Goal: Information Seeking & Learning: Compare options

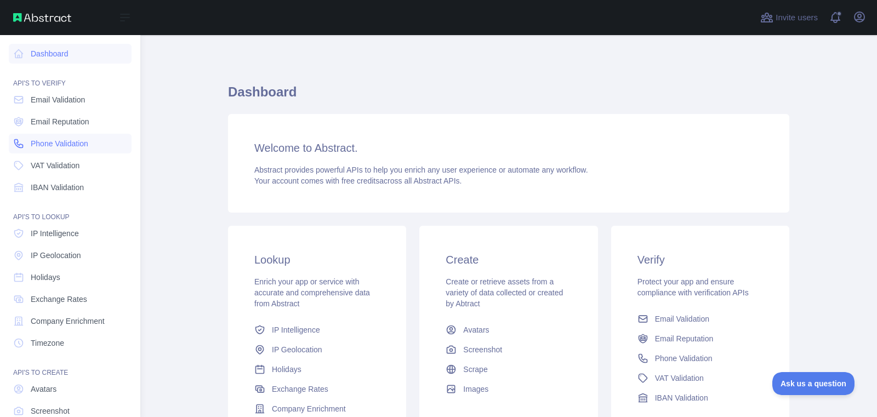
click at [76, 141] on span "Phone Validation" at bounding box center [60, 143] width 58 height 11
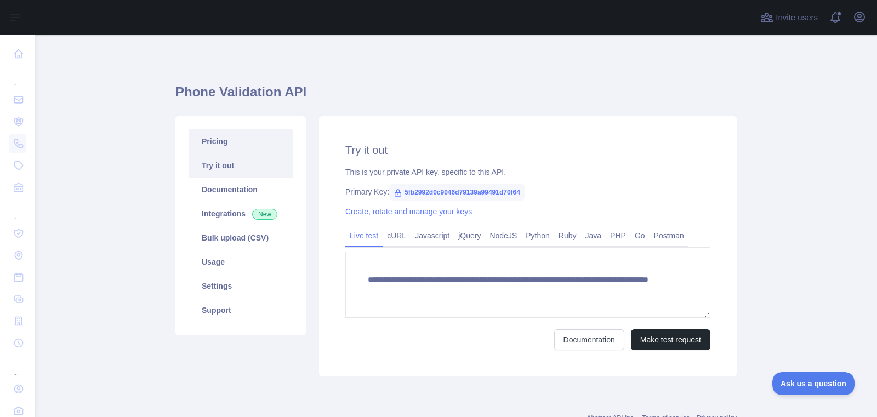
click at [239, 146] on link "Pricing" at bounding box center [240, 141] width 104 height 24
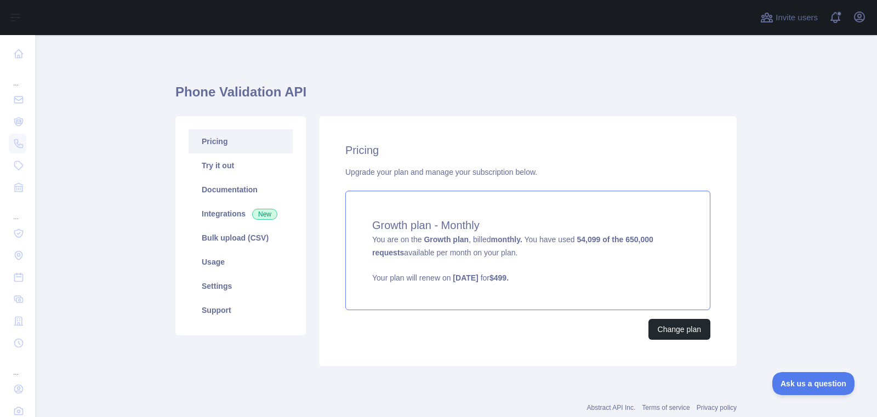
click at [520, 278] on p "Your plan will renew on August 20, 2025 for $ 499 ." at bounding box center [527, 277] width 311 height 11
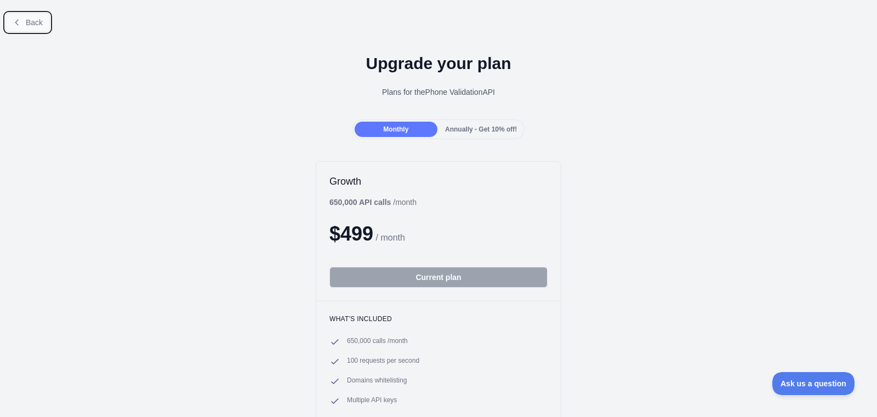
click at [25, 28] on button "Back" at bounding box center [27, 22] width 44 height 19
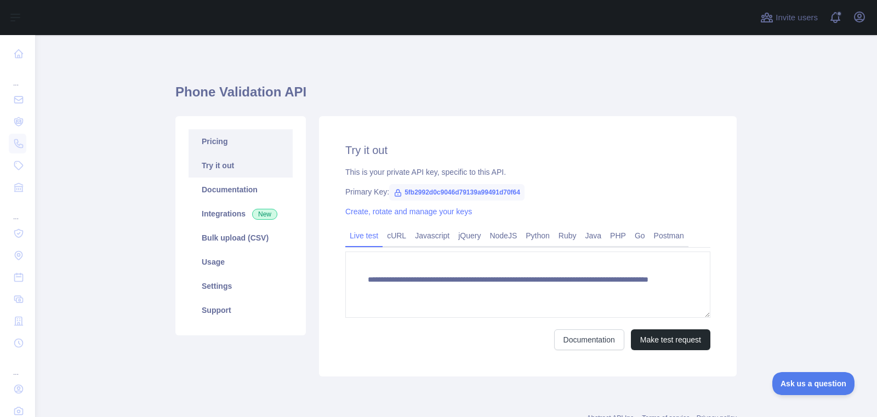
click at [201, 137] on link "Pricing" at bounding box center [240, 141] width 104 height 24
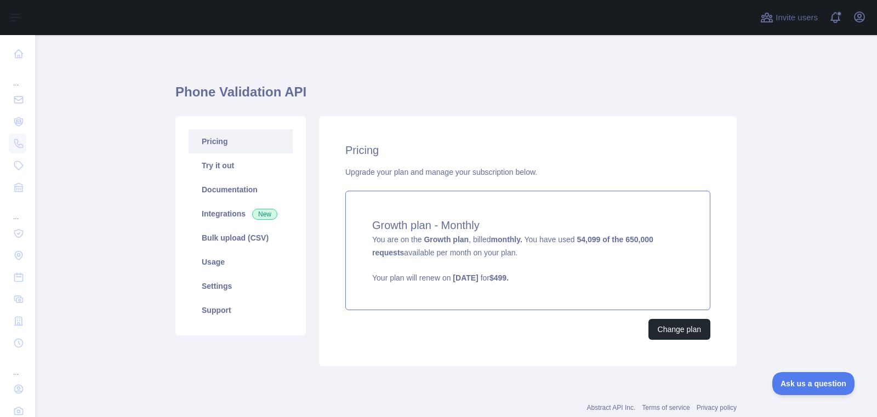
click at [416, 240] on span "You are on the Growth plan , billed monthly. You have used 54,099 of the 650,00…" at bounding box center [527, 259] width 311 height 48
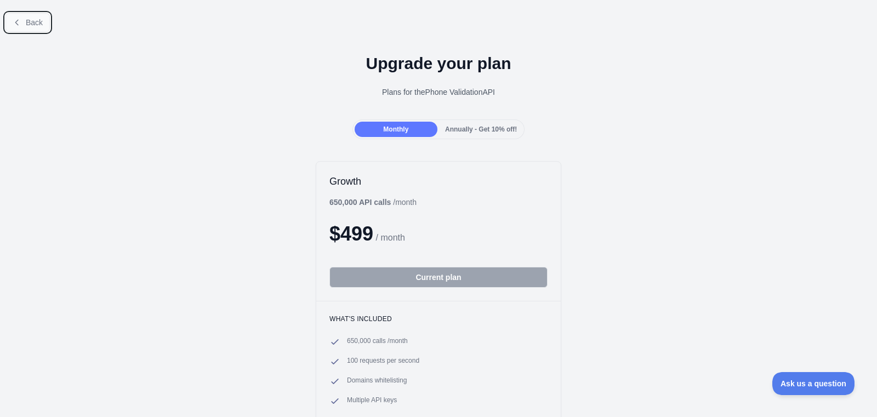
click at [25, 21] on button "Back" at bounding box center [27, 22] width 44 height 19
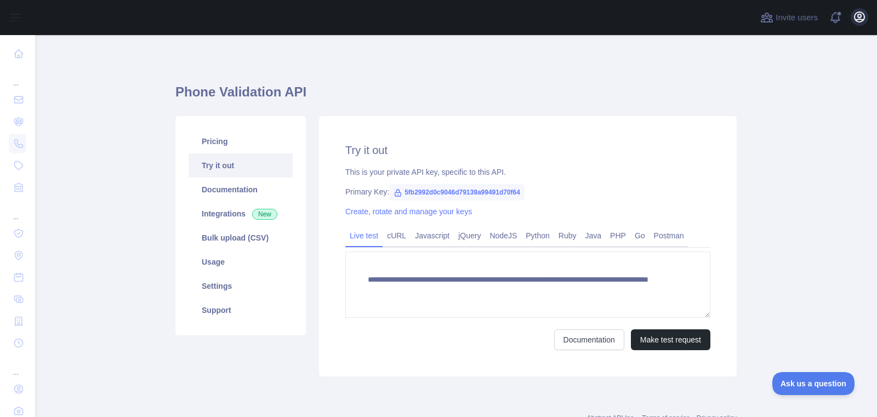
click at [856, 27] on div "Invite users View notifications Open user menu" at bounding box center [813, 17] width 110 height 35
click at [856, 25] on button "Open user menu" at bounding box center [859, 17] width 18 height 18
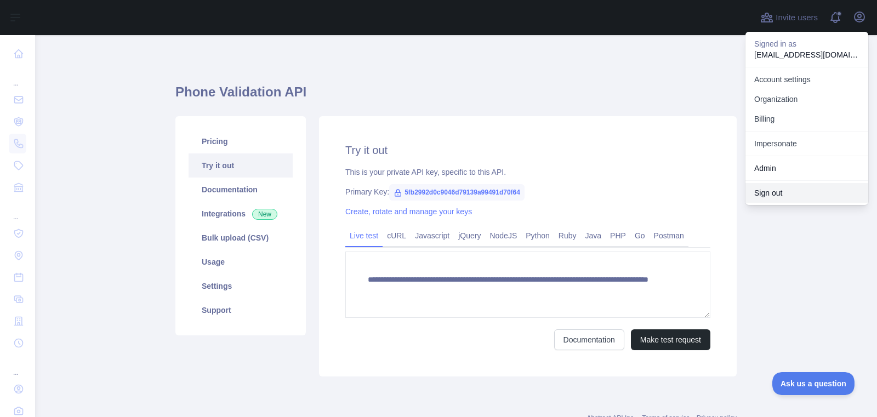
click at [799, 195] on button "Sign out" at bounding box center [806, 193] width 123 height 20
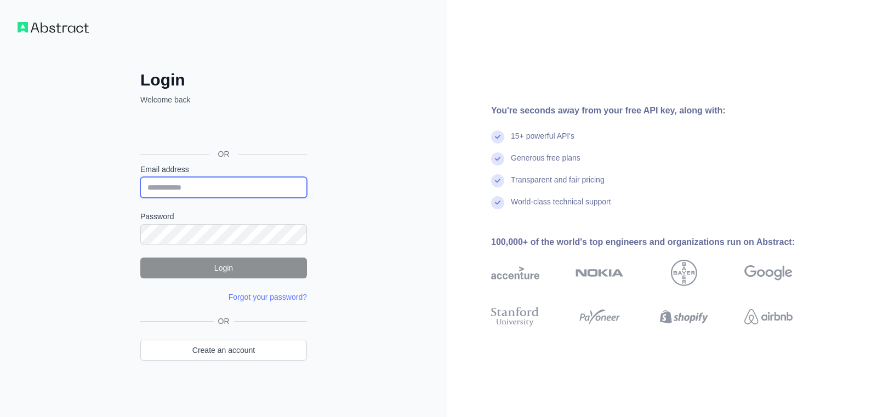
click at [197, 196] on input "Email address" at bounding box center [223, 187] width 167 height 21
type input "**********"
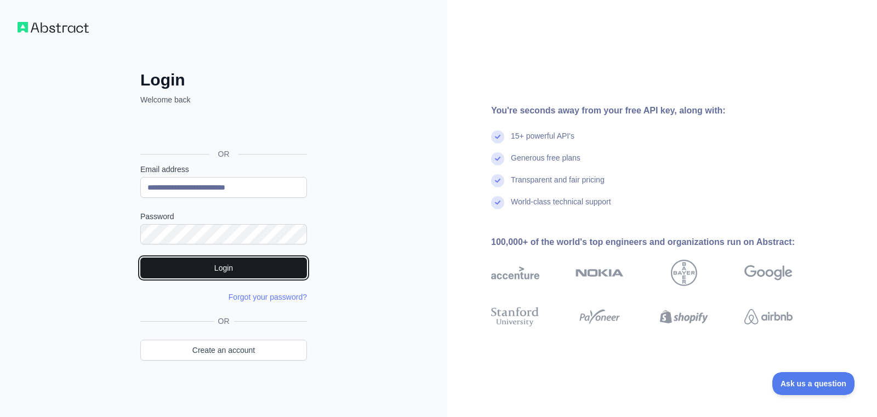
click at [219, 270] on button "Login" at bounding box center [223, 267] width 167 height 21
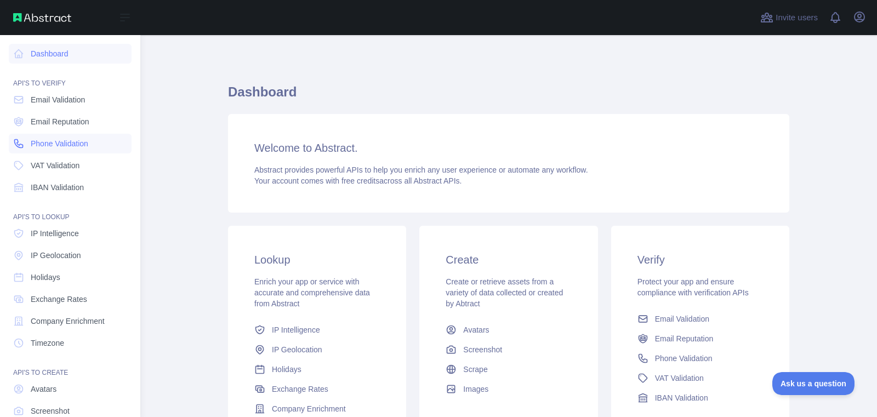
click at [32, 148] on span "Phone Validation" at bounding box center [60, 143] width 58 height 11
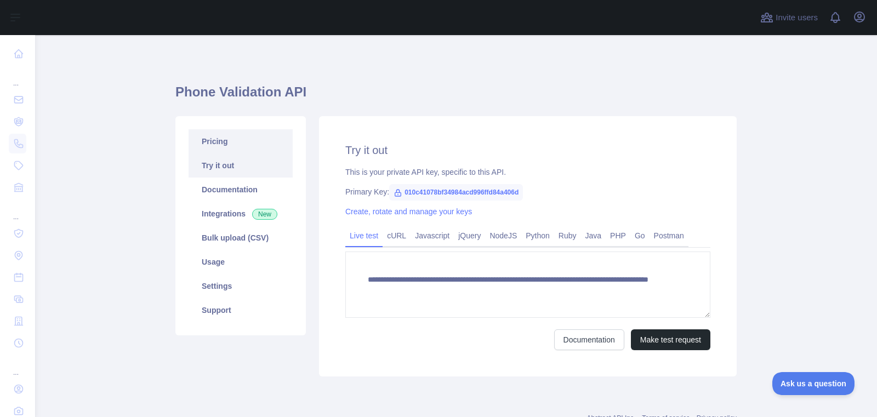
click at [216, 139] on link "Pricing" at bounding box center [240, 141] width 104 height 24
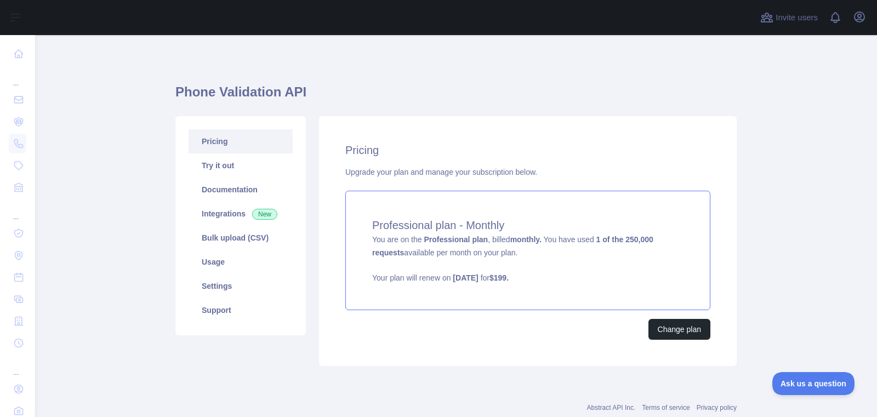
click at [517, 291] on div "Professional plan - Monthly You are on the Professional plan , billed monthly. …" at bounding box center [527, 250] width 365 height 119
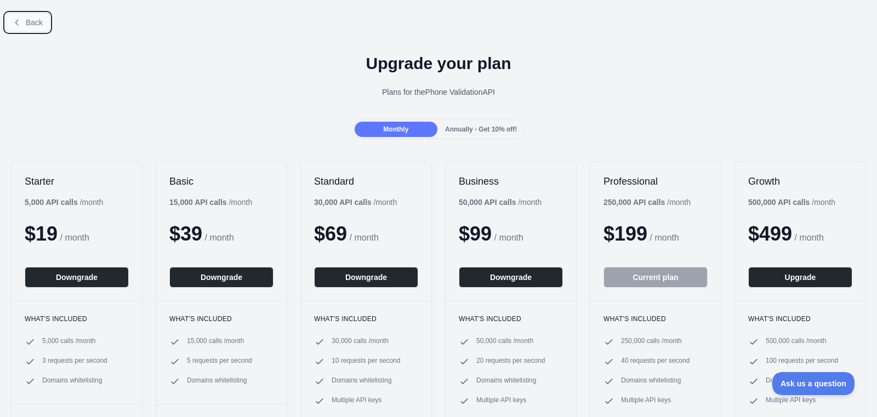
click at [23, 24] on button "Back" at bounding box center [27, 22] width 44 height 19
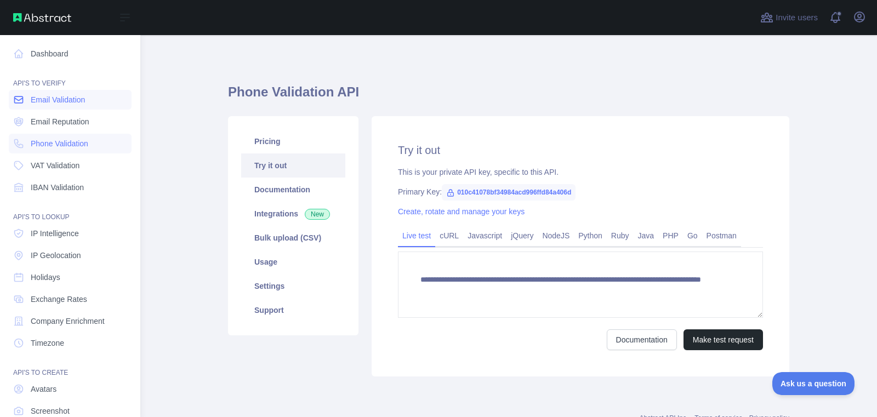
click at [76, 106] on link "Email Validation" at bounding box center [70, 100] width 123 height 20
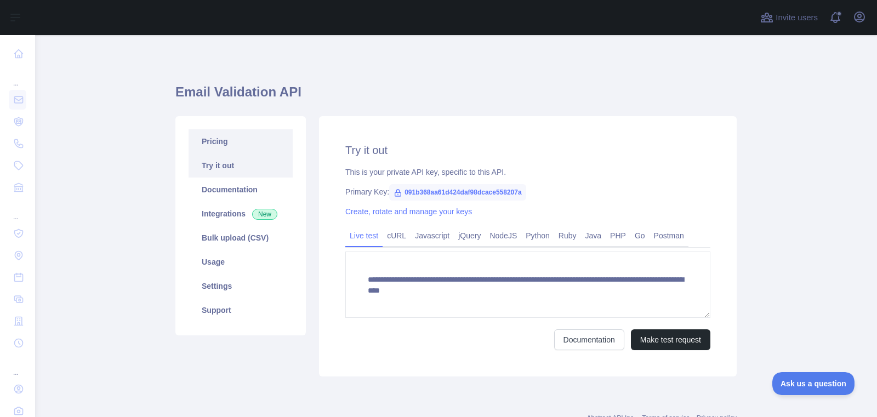
click at [276, 147] on link "Pricing" at bounding box center [240, 141] width 104 height 24
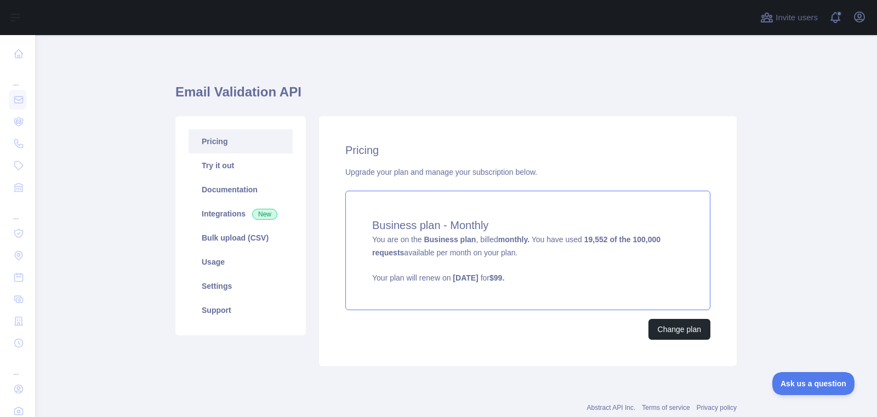
click at [542, 257] on div "Business plan - Monthly You are on the Business plan , billed monthly. You have…" at bounding box center [527, 250] width 365 height 119
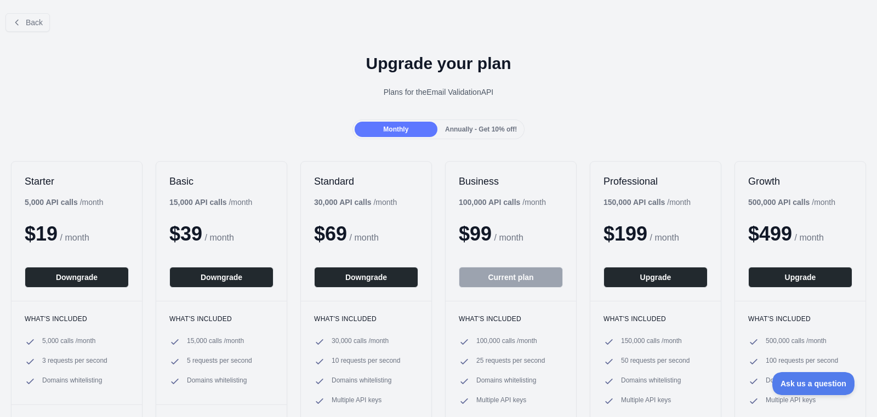
click at [477, 122] on div "Annually - Get 10% off!" at bounding box center [480, 129] width 83 height 15
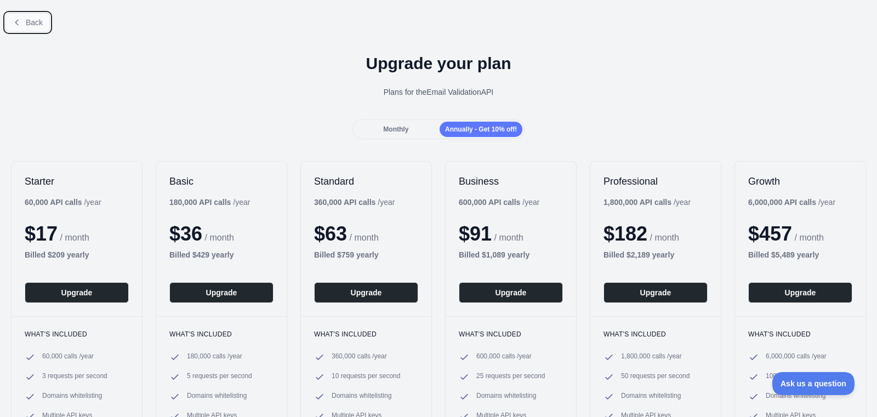
click at [28, 21] on span "Back" at bounding box center [34, 22] width 17 height 9
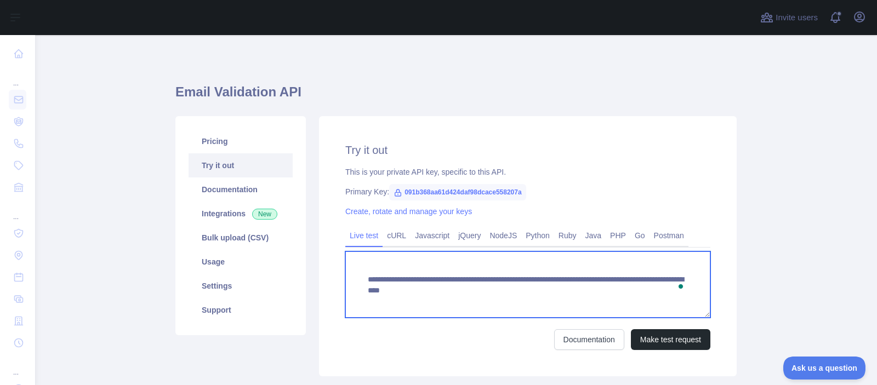
drag, startPoint x: 570, startPoint y: 292, endPoint x: 570, endPoint y: 309, distance: 17.0
click at [570, 309] on textarea "**********" at bounding box center [527, 284] width 365 height 66
click at [574, 310] on textarea "**********" at bounding box center [527, 284] width 365 height 66
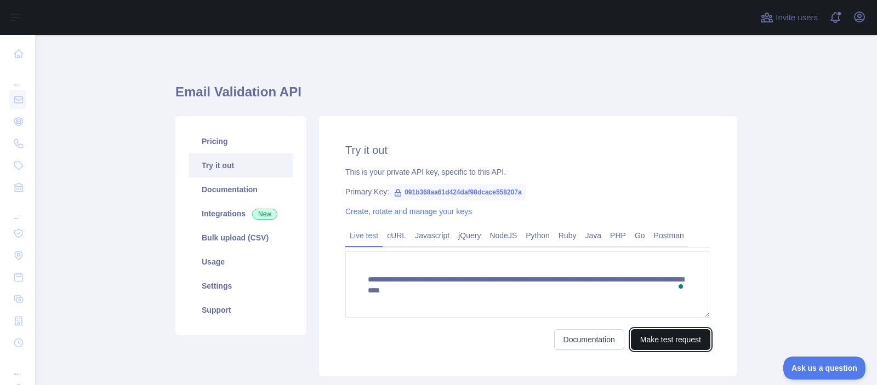
click at [663, 345] on button "Make test request" at bounding box center [670, 339] width 79 height 21
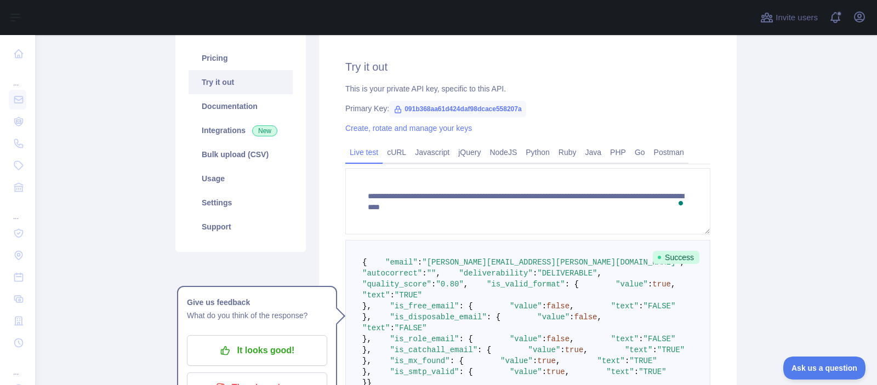
scroll to position [181, 0]
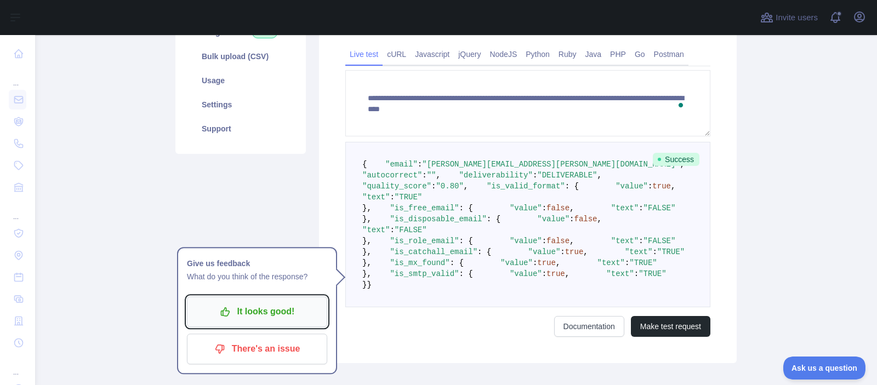
click at [302, 323] on button "It looks good!" at bounding box center [257, 311] width 140 height 31
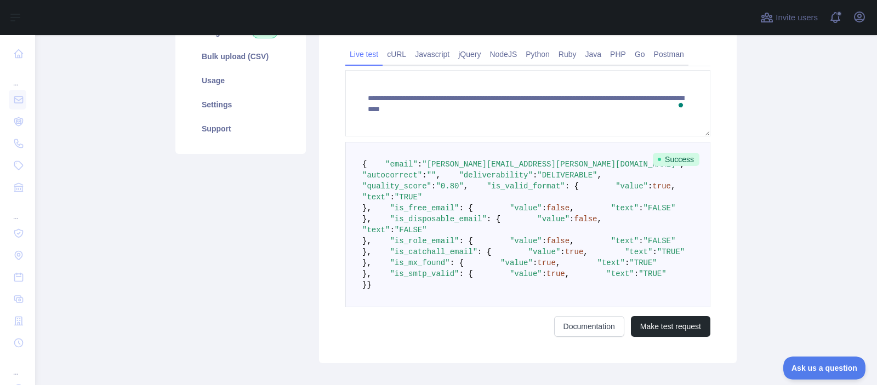
click at [459, 180] on span ""deliverability"" at bounding box center [495, 175] width 73 height 9
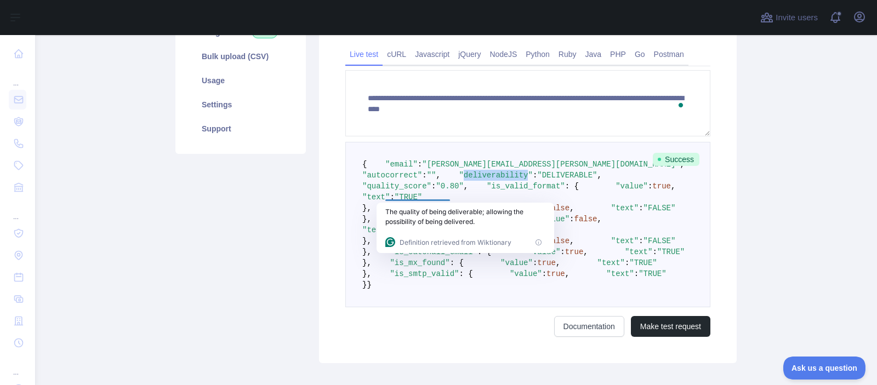
click at [526, 236] on div "Definition retrieved from Wiktionary" at bounding box center [465, 242] width 160 height 13
click at [537, 180] on span ""DELIVERABLE"" at bounding box center [567, 175] width 60 height 9
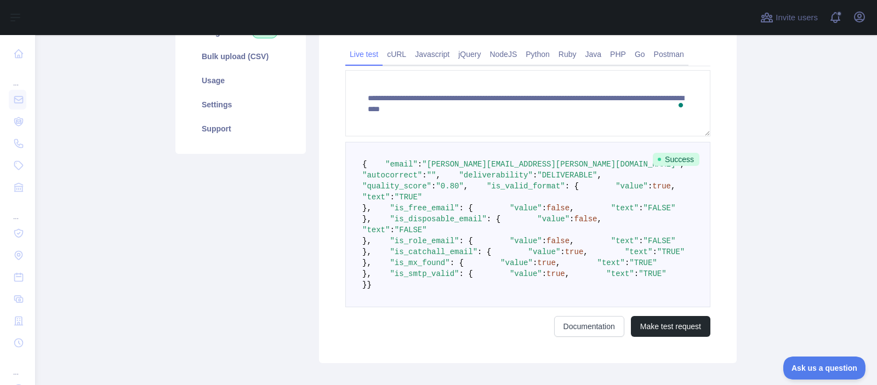
click at [537, 180] on span ""DELIVERABLE"" at bounding box center [567, 175] width 60 height 9
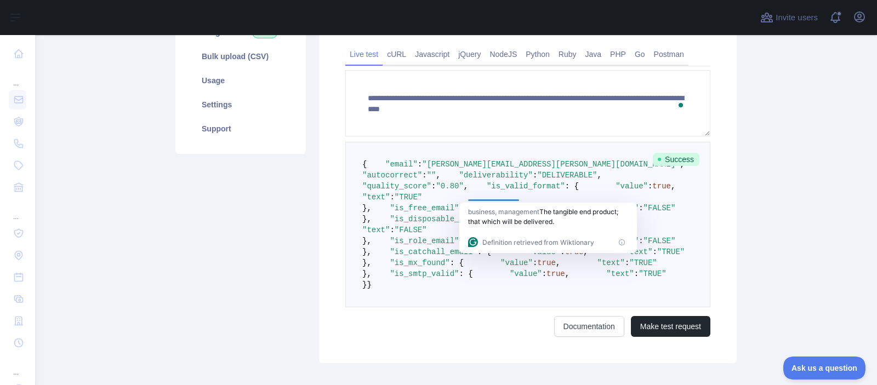
click at [537, 180] on span ""DELIVERABLE"" at bounding box center [567, 175] width 60 height 9
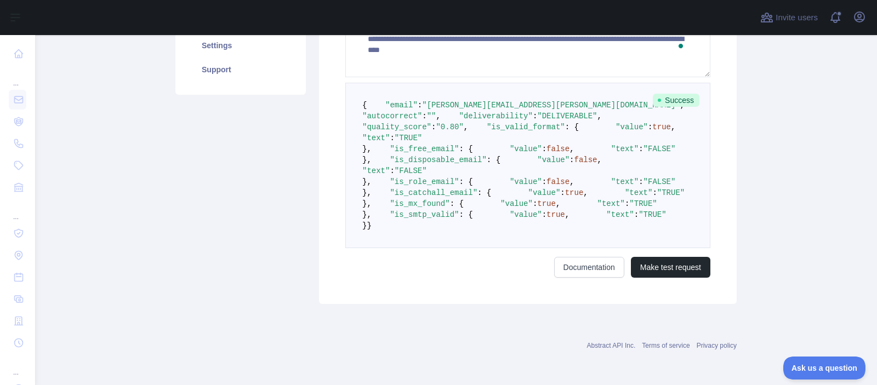
scroll to position [260, 0]
click at [440, 164] on span ""is_disposable_email"" at bounding box center [438, 160] width 96 height 9
click at [427, 175] on span ""FALSE"" at bounding box center [410, 171] width 32 height 9
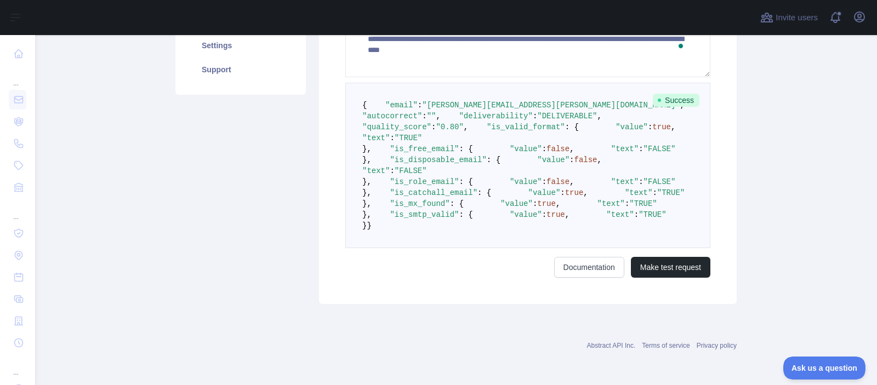
click at [427, 175] on span ""FALSE"" at bounding box center [410, 171] width 32 height 9
click at [451, 251] on html "**********" at bounding box center [438, 192] width 877 height 385
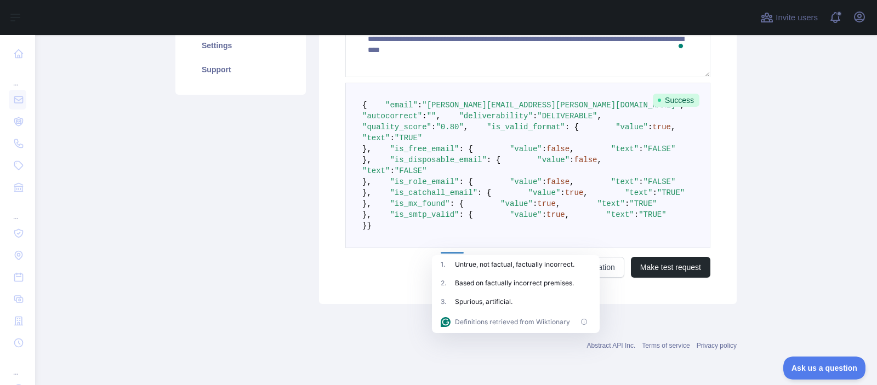
click at [494, 242] on pre "{ "email" : "[PERSON_NAME][EMAIL_ADDRESS][PERSON_NAME][DOMAIN_NAME]" , "autocor…" at bounding box center [527, 165] width 365 height 165
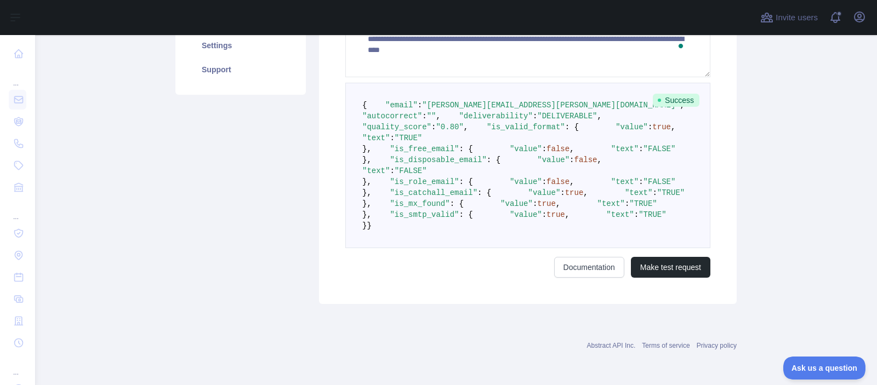
scroll to position [364, 0]
click at [657, 197] on span ""TRUE"" at bounding box center [670, 192] width 27 height 9
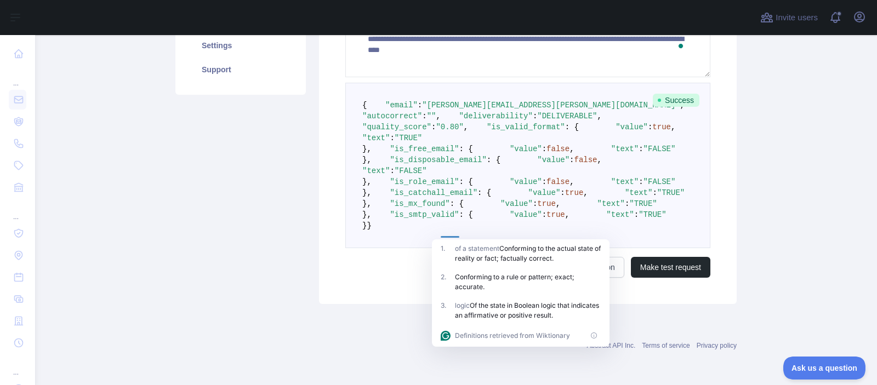
click at [470, 234] on pre "{ "email" : "[PERSON_NAME][EMAIL_ADDRESS][PERSON_NAME][DOMAIN_NAME]" , "autocor…" at bounding box center [527, 165] width 365 height 165
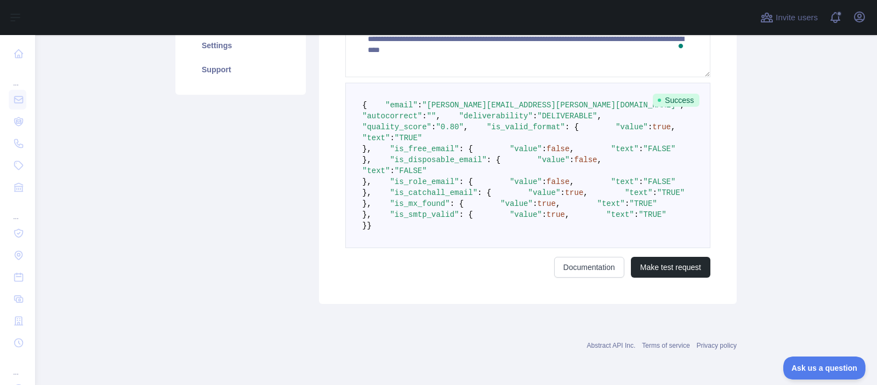
click at [657, 197] on span ""TRUE"" at bounding box center [670, 192] width 27 height 9
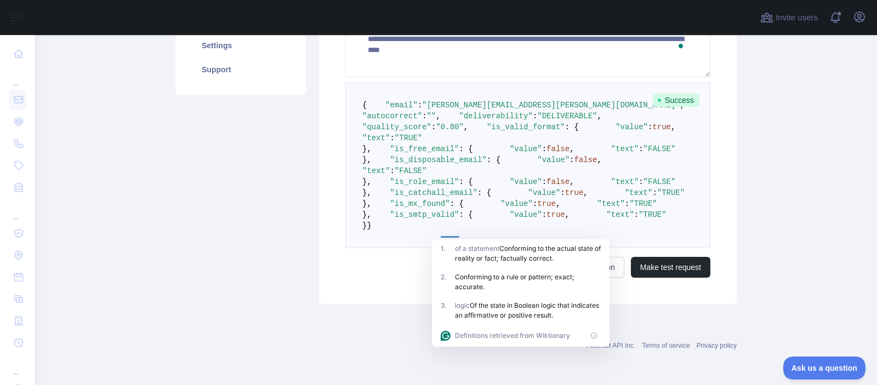
click at [468, 233] on pre "{ "email" : "[PERSON_NAME][EMAIL_ADDRESS][PERSON_NAME][DOMAIN_NAME]" , "autocor…" at bounding box center [527, 165] width 365 height 165
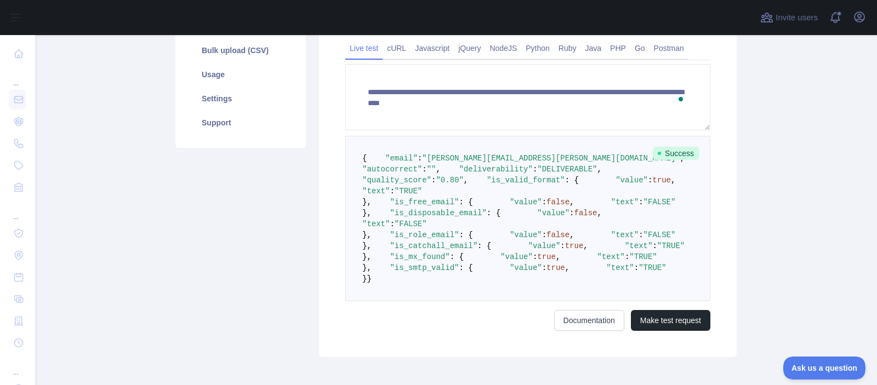
scroll to position [181, 0]
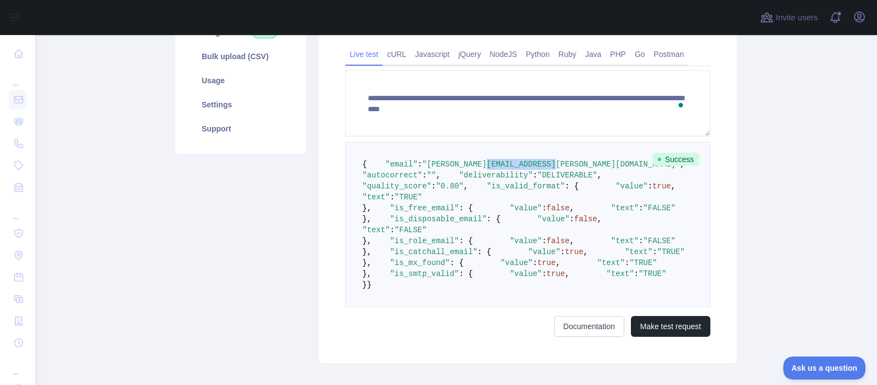
drag, startPoint x: 485, startPoint y: 179, endPoint x: 554, endPoint y: 177, distance: 68.5
click at [554, 169] on span ""[PERSON_NAME][EMAIL_ADDRESS][PERSON_NAME][DOMAIN_NAME]"" at bounding box center [550, 164] width 257 height 9
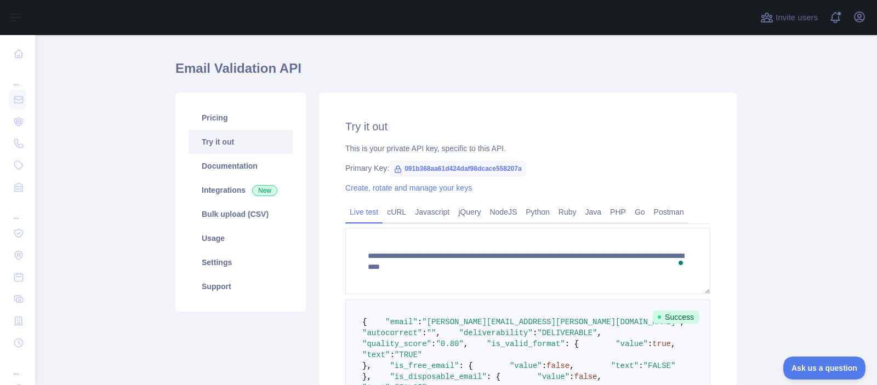
scroll to position [19, 0]
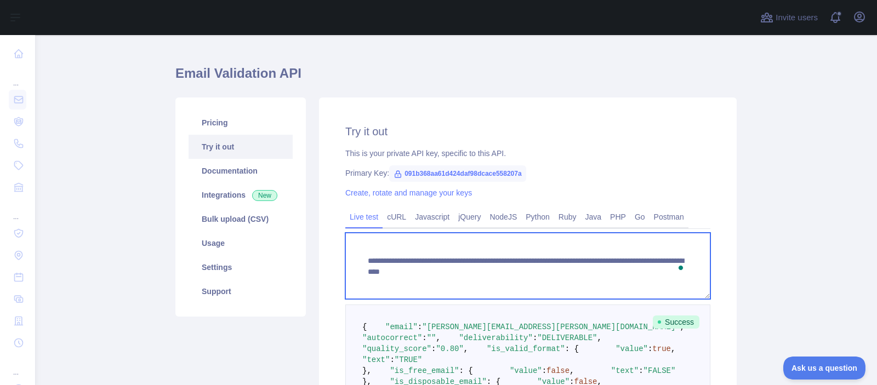
click at [546, 276] on textarea "**********" at bounding box center [527, 266] width 365 height 66
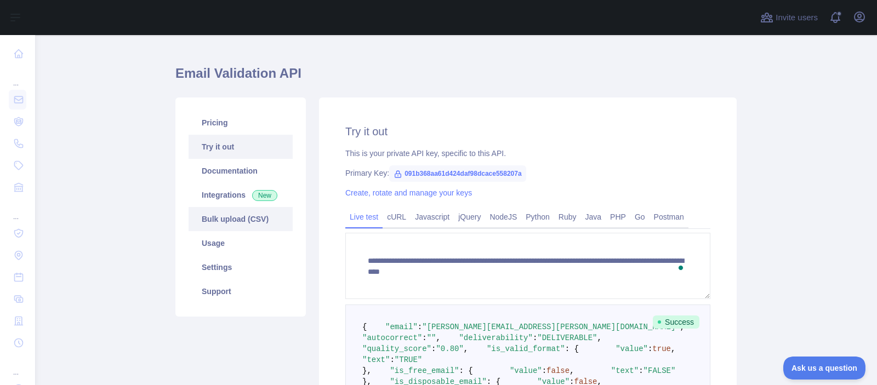
click at [262, 225] on link "Bulk upload (CSV)" at bounding box center [240, 219] width 104 height 24
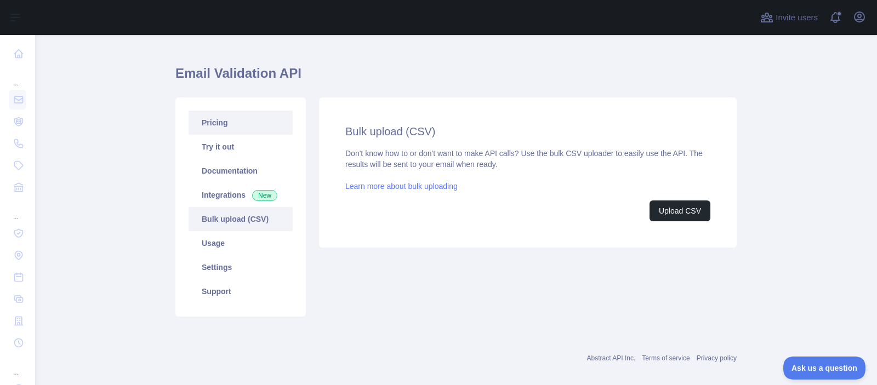
click at [253, 130] on link "Pricing" at bounding box center [240, 123] width 104 height 24
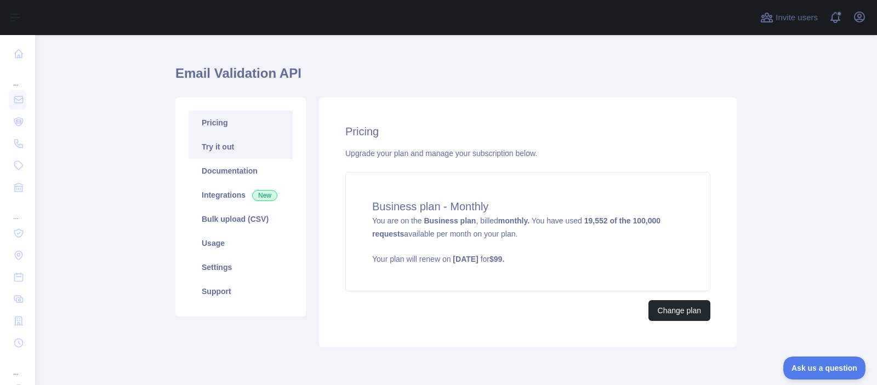
click at [217, 147] on link "Try it out" at bounding box center [240, 147] width 104 height 24
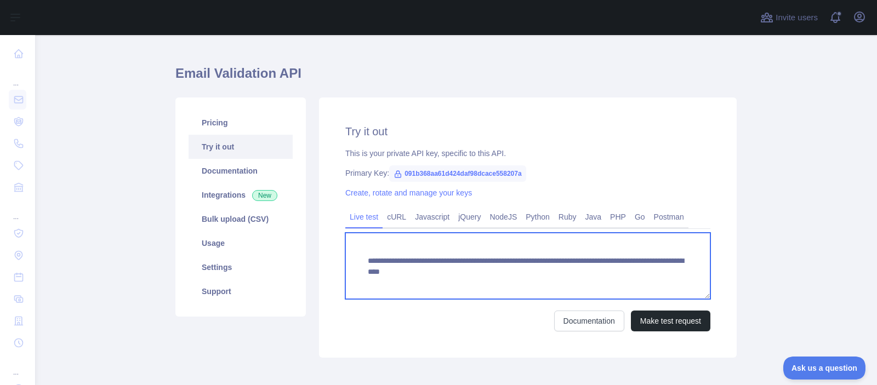
click at [482, 274] on textarea "**********" at bounding box center [527, 266] width 365 height 66
click at [540, 270] on textarea "**********" at bounding box center [527, 266] width 365 height 66
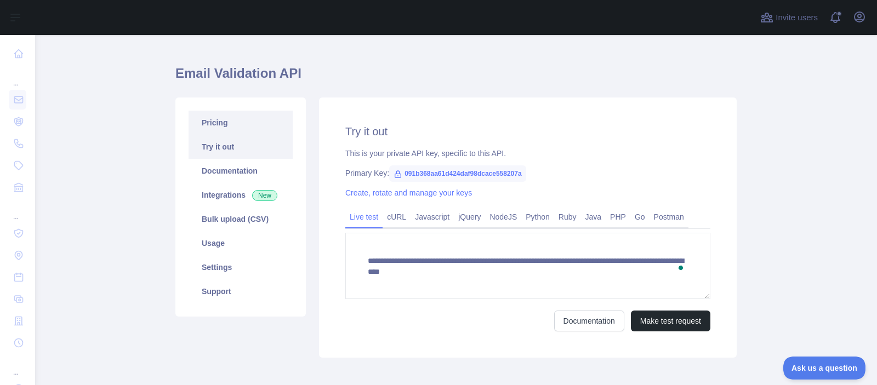
click at [256, 123] on link "Pricing" at bounding box center [240, 123] width 104 height 24
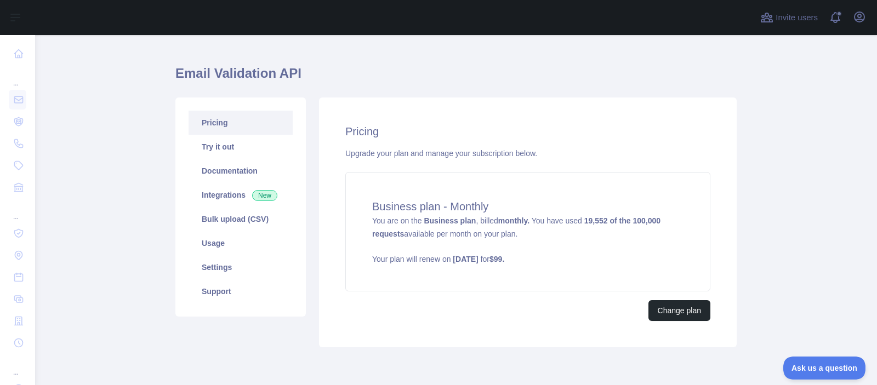
click at [454, 261] on p "Your plan will renew on [DATE] for $ 99 ." at bounding box center [527, 259] width 311 height 11
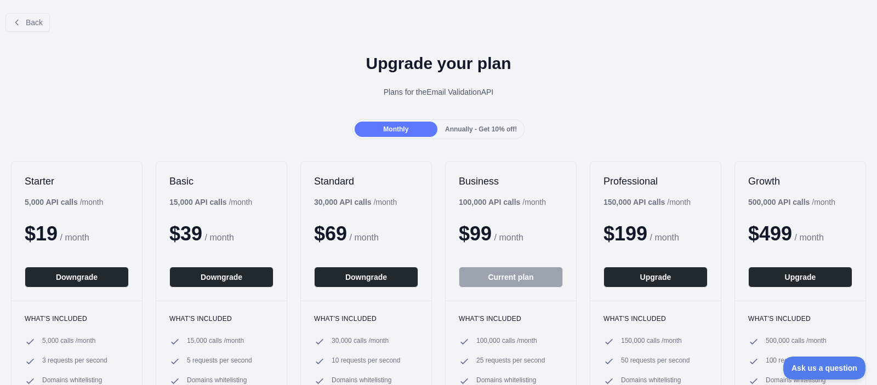
click at [486, 134] on div "Annually - Get 10% off!" at bounding box center [480, 129] width 83 height 15
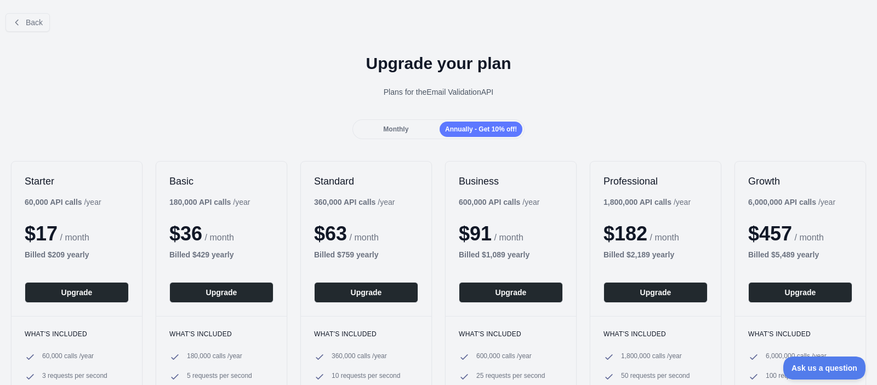
click at [629, 181] on h2 "Professional" at bounding box center [655, 181] width 104 height 13
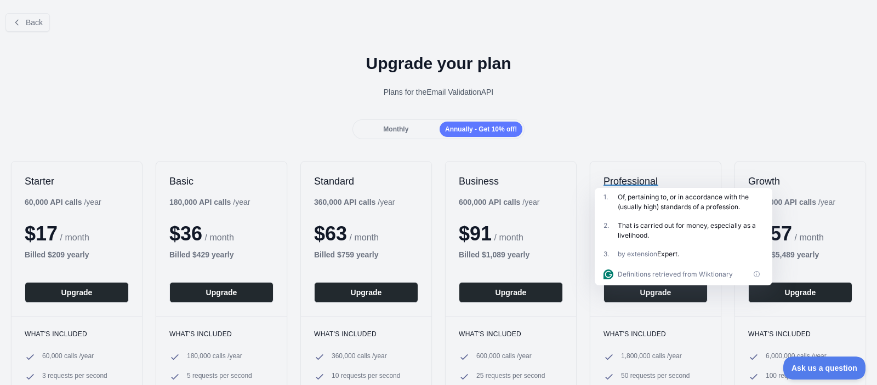
click at [623, 124] on div "Monthly Annually - Get 10% off!" at bounding box center [438, 129] width 877 height 20
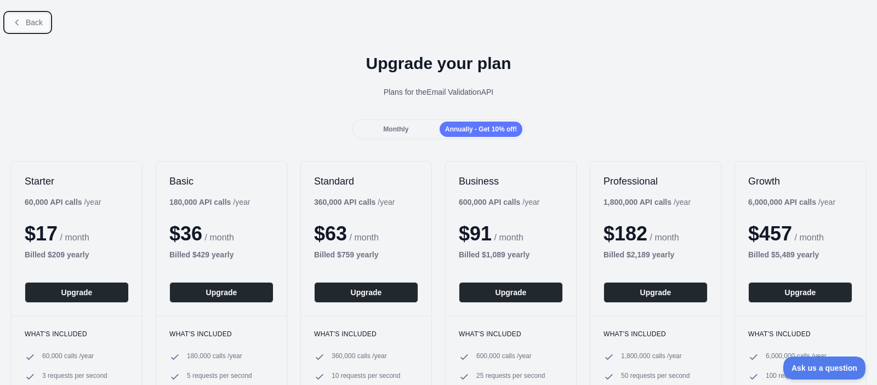
click at [27, 26] on span "Back" at bounding box center [34, 22] width 17 height 9
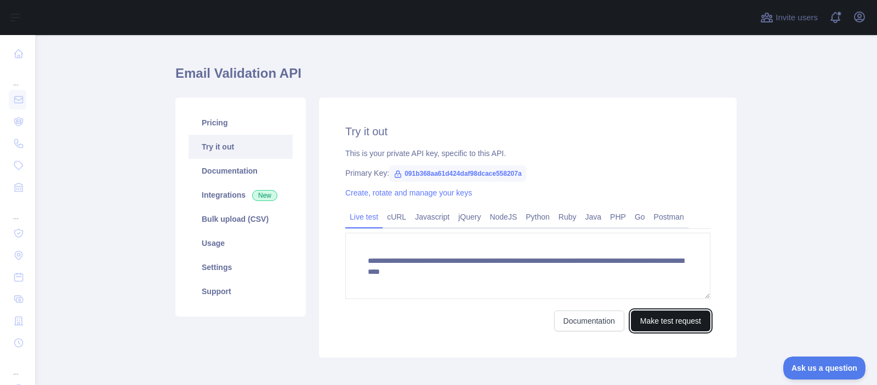
click at [643, 324] on button "Make test request" at bounding box center [670, 321] width 79 height 21
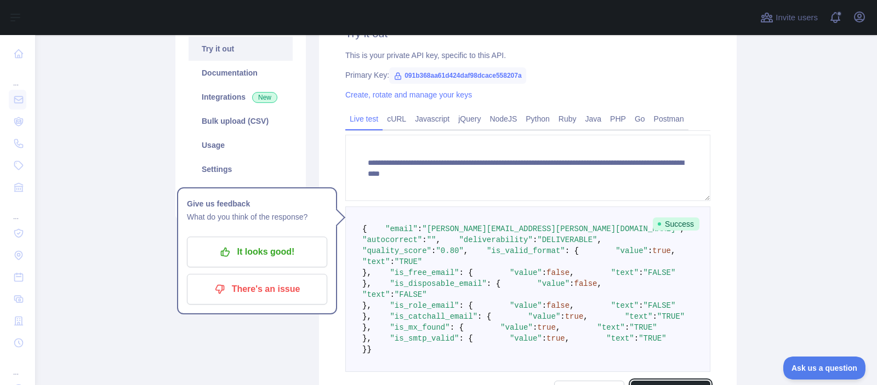
scroll to position [133, 0]
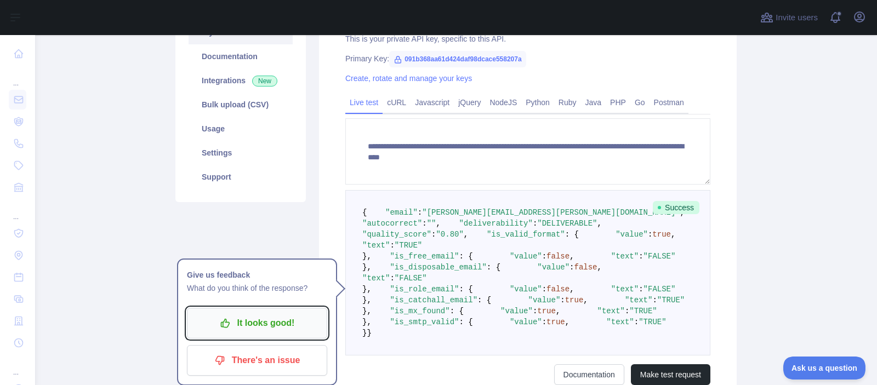
click at [312, 323] on p "It looks good!" at bounding box center [257, 323] width 124 height 19
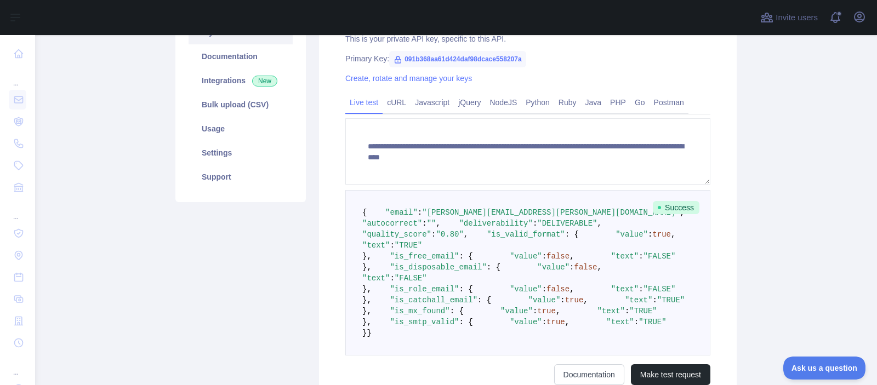
click at [413, 228] on span ""autocorrect"" at bounding box center [392, 223] width 60 height 9
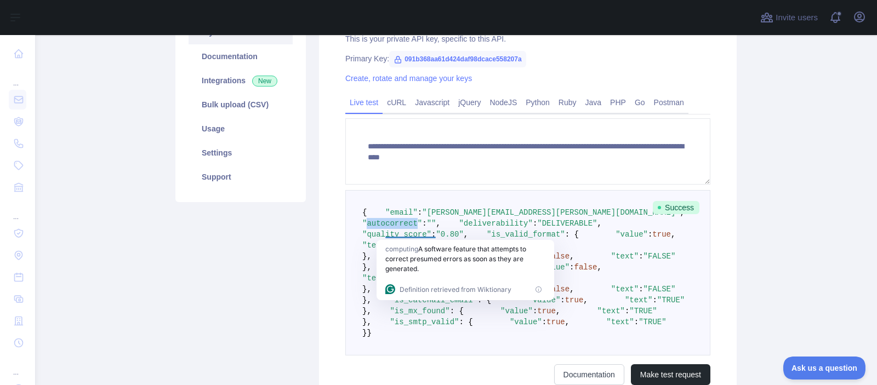
click at [413, 228] on span ""autocorrect"" at bounding box center [392, 223] width 60 height 9
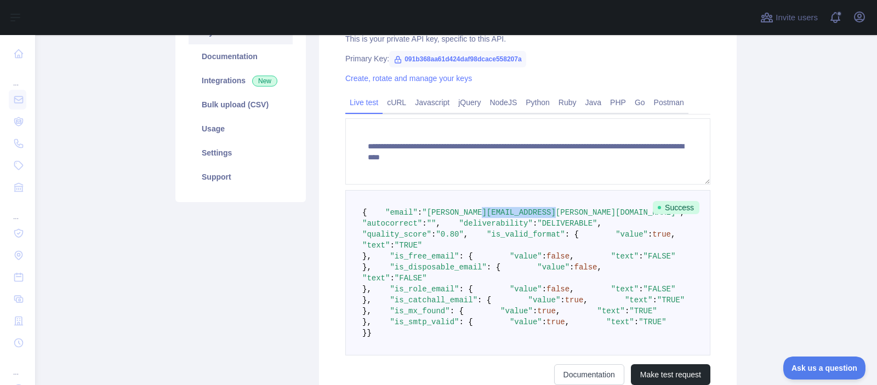
drag, startPoint x: 481, startPoint y: 224, endPoint x: 554, endPoint y: 223, distance: 72.9
click at [554, 217] on span ""[PERSON_NAME][EMAIL_ADDRESS][PERSON_NAME][DOMAIN_NAME]"" at bounding box center [550, 212] width 257 height 9
click at [436, 228] on span """" at bounding box center [431, 223] width 9 height 9
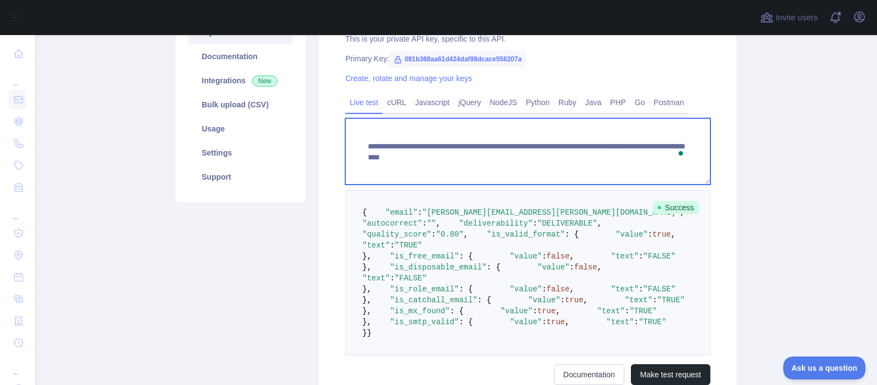
drag, startPoint x: 547, startPoint y: 157, endPoint x: 547, endPoint y: 176, distance: 18.6
click at [547, 176] on textarea "**********" at bounding box center [527, 151] width 365 height 66
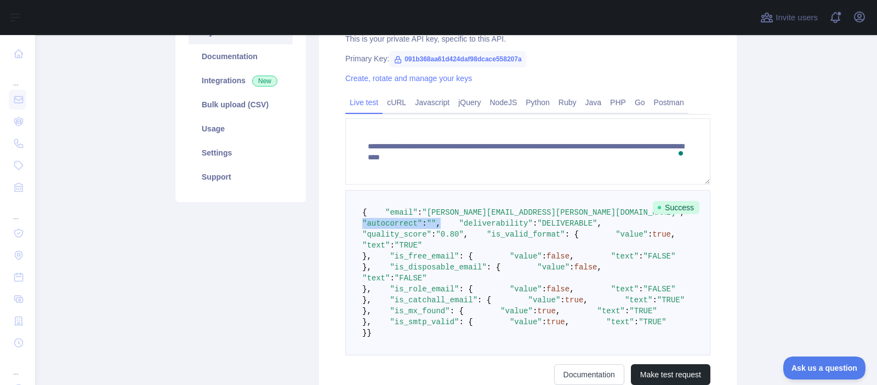
drag, startPoint x: 380, startPoint y: 232, endPoint x: 517, endPoint y: 230, distance: 137.0
click at [517, 230] on pre "{ "email" : "[PERSON_NAME][EMAIL_ADDRESS][PERSON_NAME][DOMAIN_NAME]" , "autocor…" at bounding box center [527, 272] width 365 height 165
click at [497, 229] on pre "{ "email" : "[PERSON_NAME][EMAIL_ADDRESS][PERSON_NAME][DOMAIN_NAME]" , "autocor…" at bounding box center [527, 272] width 365 height 165
click at [436, 228] on span """" at bounding box center [431, 223] width 9 height 9
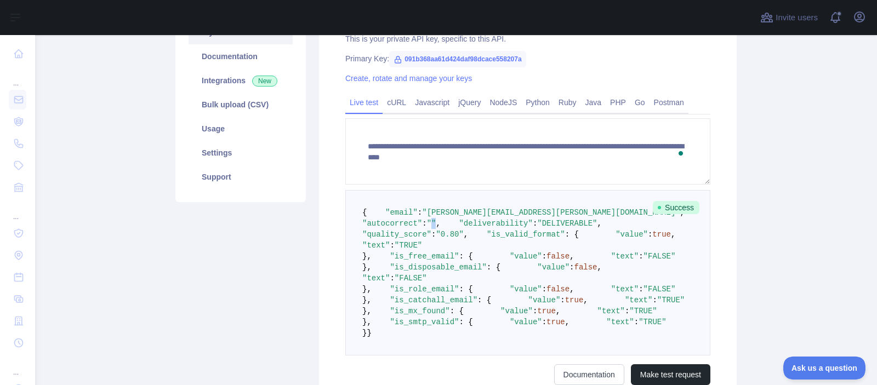
click at [436, 228] on span """" at bounding box center [431, 223] width 9 height 9
click at [508, 217] on span ""[PERSON_NAME][EMAIL_ADDRESS][PERSON_NAME][DOMAIN_NAME]"" at bounding box center [550, 212] width 257 height 9
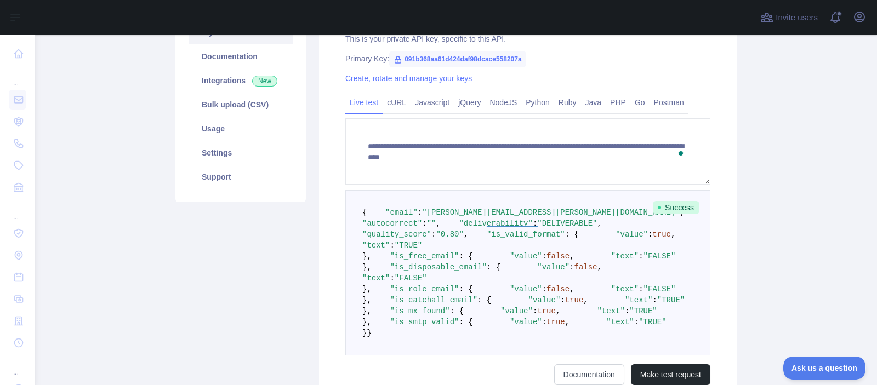
click at [472, 307] on pre "{ "email" : "[PERSON_NAME][EMAIL_ADDRESS][PERSON_NAME][DOMAIN_NAME]" , "autocor…" at bounding box center [527, 272] width 365 height 165
click at [424, 272] on span ""is_disposable_email"" at bounding box center [438, 267] width 96 height 9
click at [537, 228] on span ""DELIVERABLE"" at bounding box center [567, 223] width 60 height 9
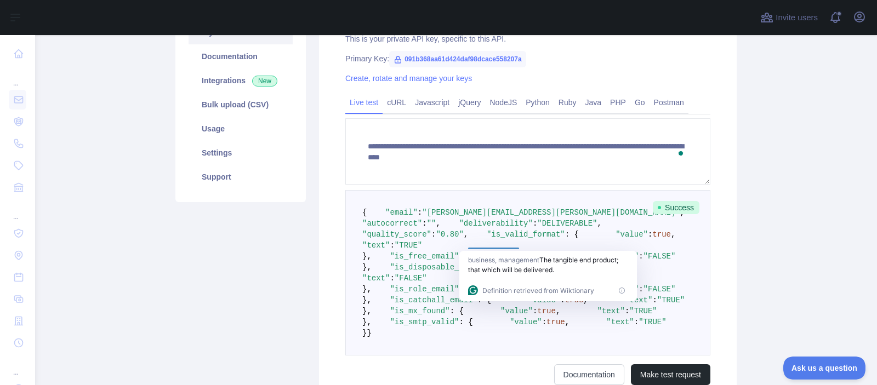
click at [574, 272] on span "false" at bounding box center [585, 267] width 23 height 9
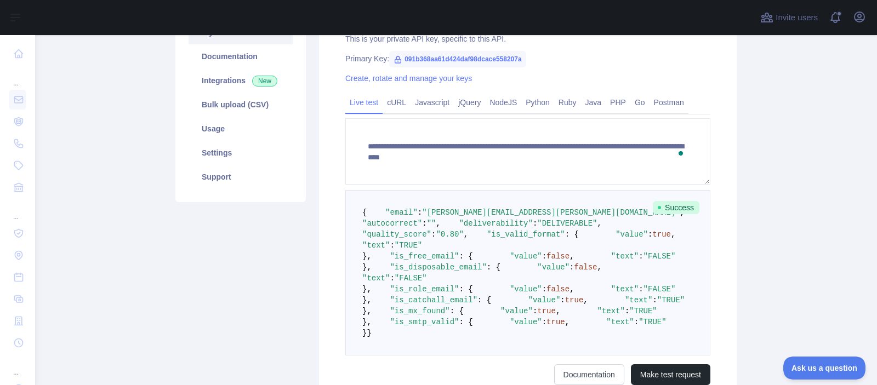
click at [537, 228] on span ""DELIVERABLE"" at bounding box center [567, 223] width 60 height 9
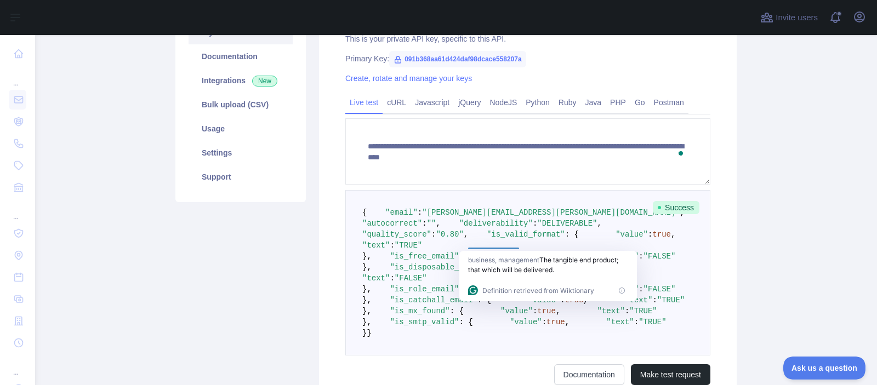
click at [436, 228] on span """" at bounding box center [431, 223] width 9 height 9
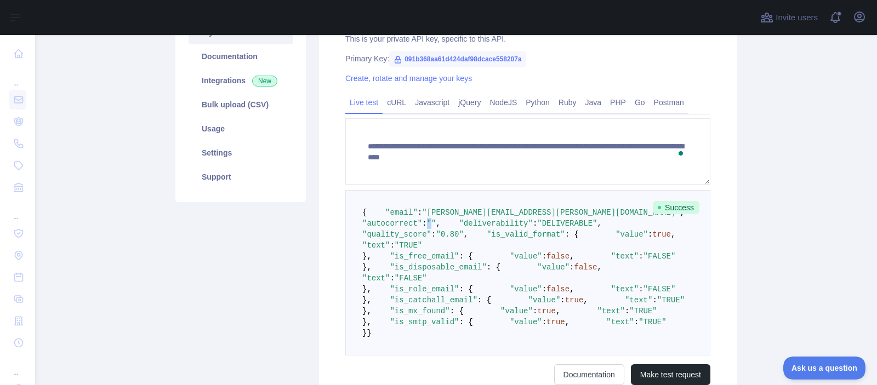
click at [436, 228] on span """" at bounding box center [431, 223] width 9 height 9
click at [440, 228] on span "," at bounding box center [438, 223] width 4 height 9
click at [537, 228] on span ""DELIVERABLE"" at bounding box center [567, 223] width 60 height 9
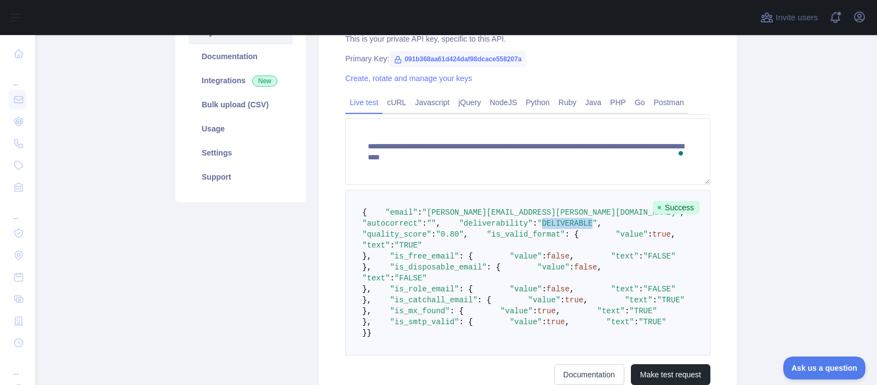
click at [537, 228] on span ""DELIVERABLE"" at bounding box center [567, 223] width 60 height 9
click at [476, 233] on pre "{ "email" : "[PERSON_NAME][EMAIL_ADDRESS][PERSON_NAME][DOMAIN_NAME]" , "autocor…" at bounding box center [527, 272] width 365 height 165
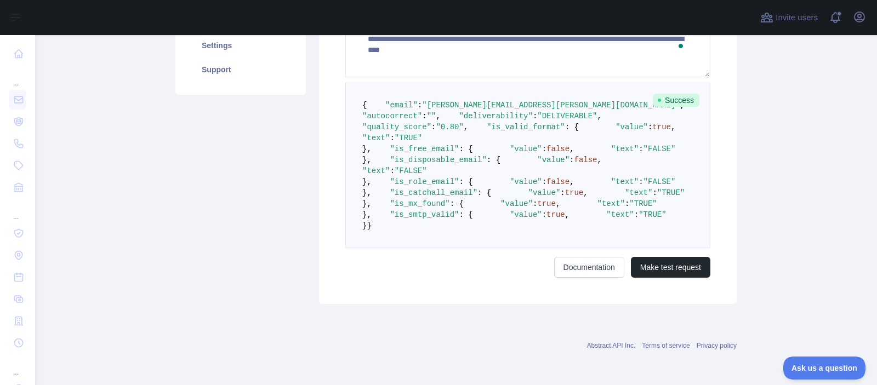
scroll to position [250, 0]
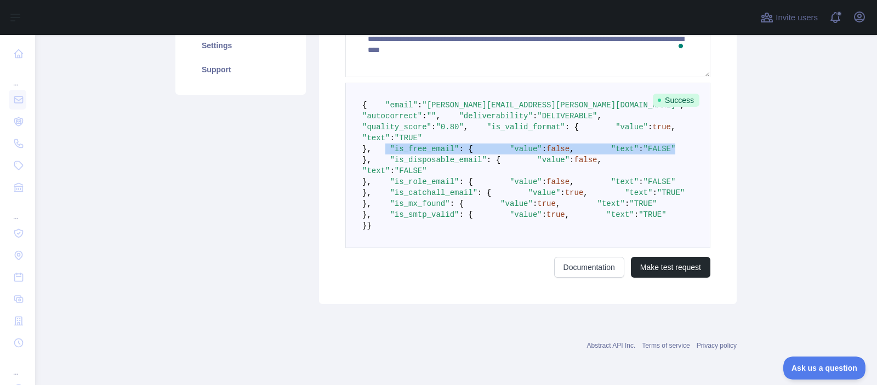
drag, startPoint x: 377, startPoint y: 193, endPoint x: 509, endPoint y: 207, distance: 133.3
click at [510, 208] on pre "{ "email" : "[PERSON_NAME][EMAIL_ADDRESS][PERSON_NAME][DOMAIN_NAME]" , "autocor…" at bounding box center [527, 165] width 365 height 165
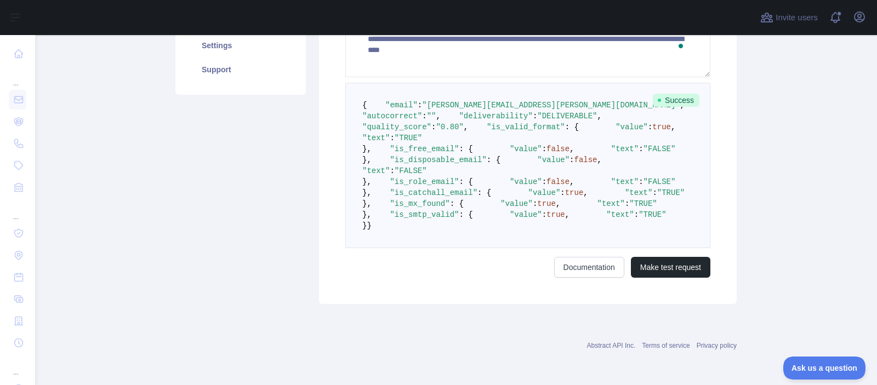
click at [509, 218] on pre "{ "email" : "[PERSON_NAME][EMAIL_ADDRESS][PERSON_NAME][DOMAIN_NAME]" , "autocor…" at bounding box center [527, 165] width 365 height 165
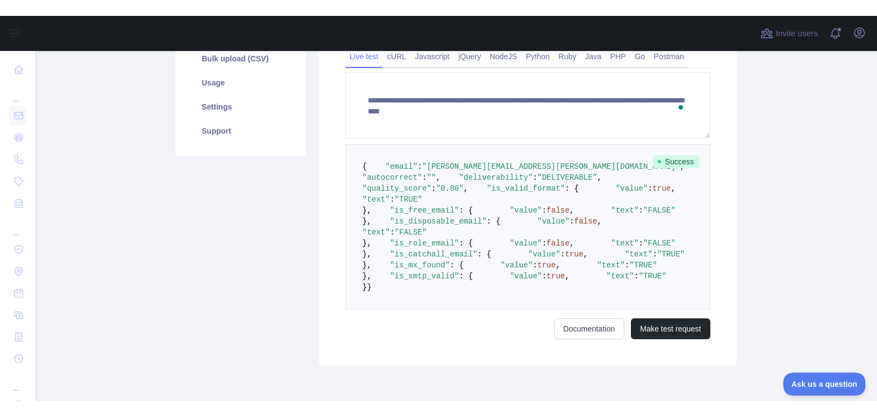
scroll to position [0, 0]
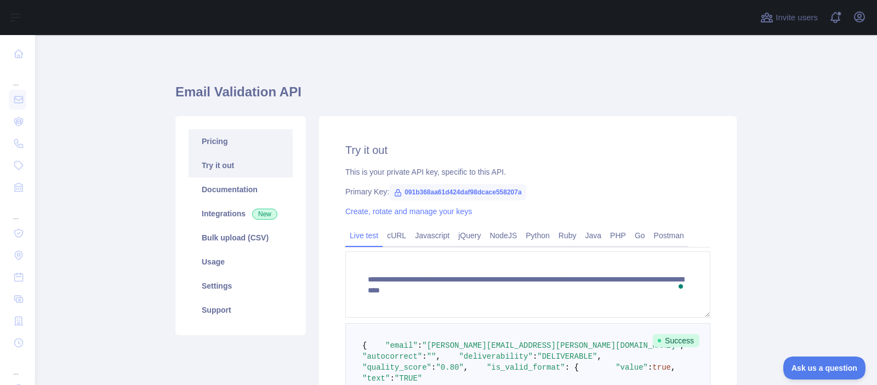
click at [254, 144] on link "Pricing" at bounding box center [240, 141] width 104 height 24
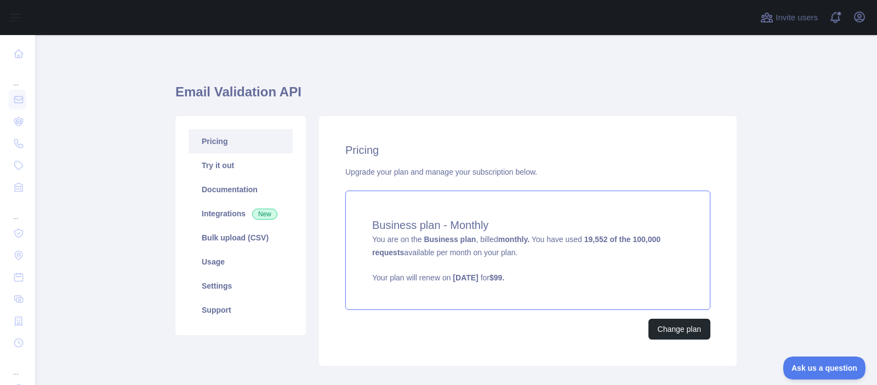
click at [465, 247] on div "Business plan - Monthly You are on the Business plan , billed monthly. You have…" at bounding box center [527, 250] width 365 height 119
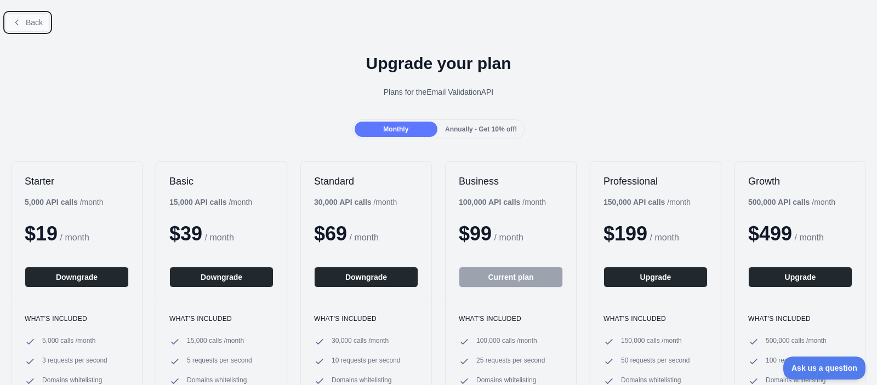
click at [43, 23] on span "Back" at bounding box center [34, 22] width 17 height 9
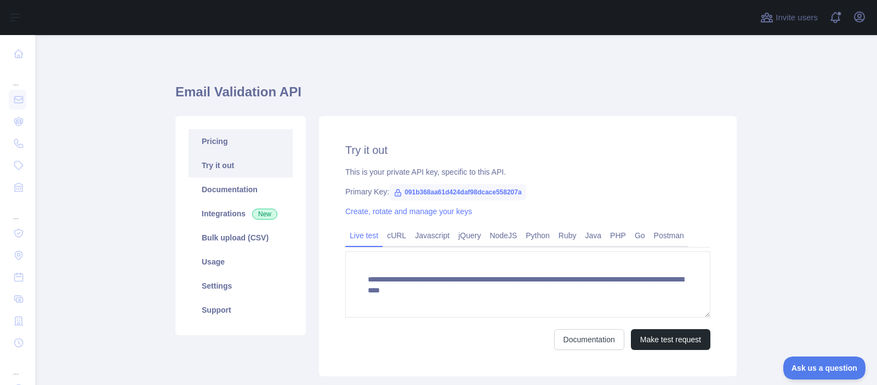
click at [278, 141] on link "Pricing" at bounding box center [240, 141] width 104 height 24
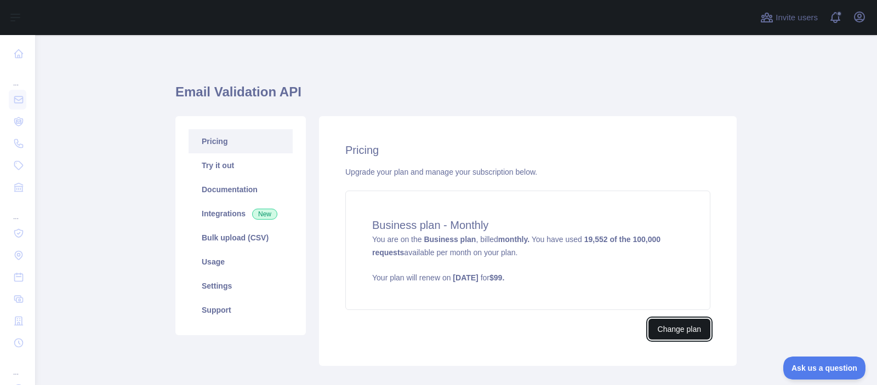
click at [659, 337] on button "Change plan" at bounding box center [679, 329] width 62 height 21
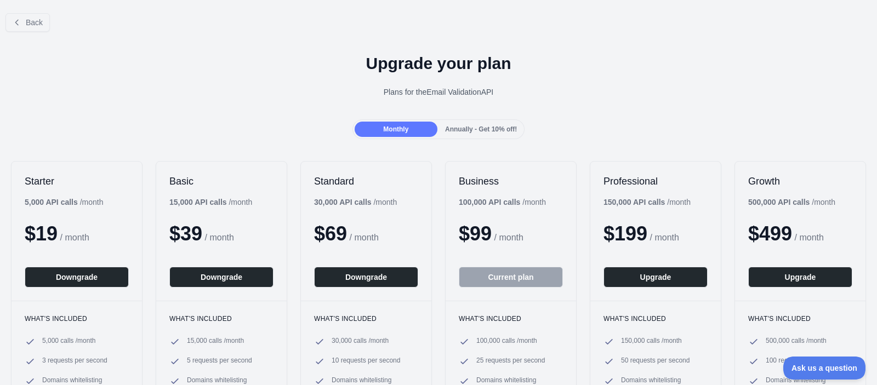
click at [495, 134] on div "Annually - Get 10% off!" at bounding box center [480, 129] width 83 height 15
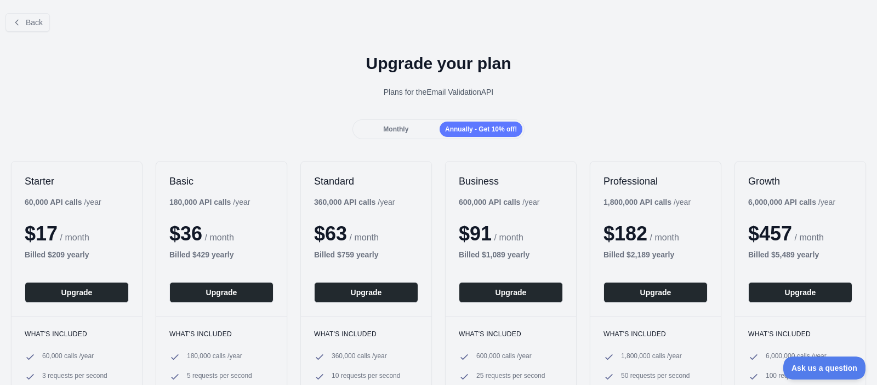
click at [655, 255] on b "Billed $ 2,189 yearly" at bounding box center [638, 254] width 71 height 9
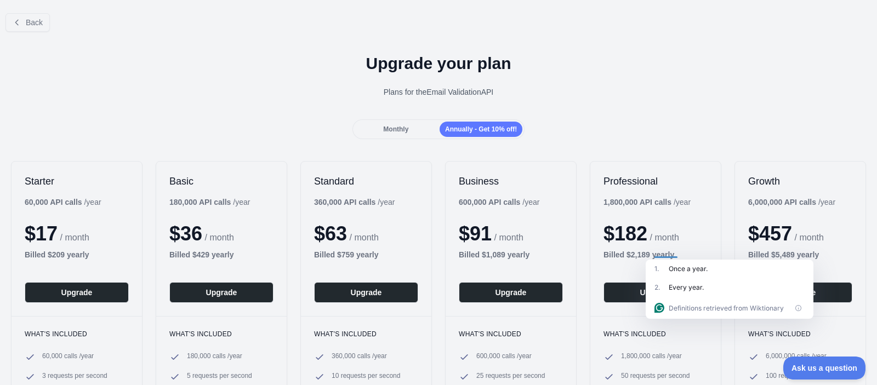
click at [631, 272] on div "Professional 1,800,000 API calls / year $ 182 / month Billed $ 2,189 yearly Upg…" at bounding box center [655, 239] width 130 height 154
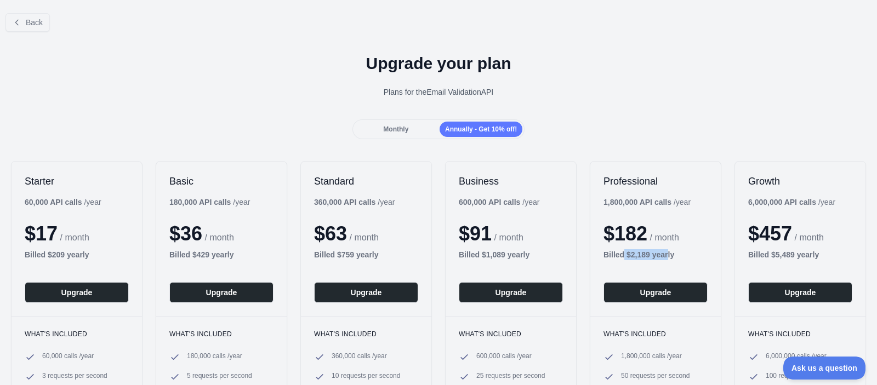
drag, startPoint x: 622, startPoint y: 256, endPoint x: 671, endPoint y: 254, distance: 48.3
click at [671, 254] on b "Billed $ 2,189 yearly" at bounding box center [638, 254] width 71 height 9
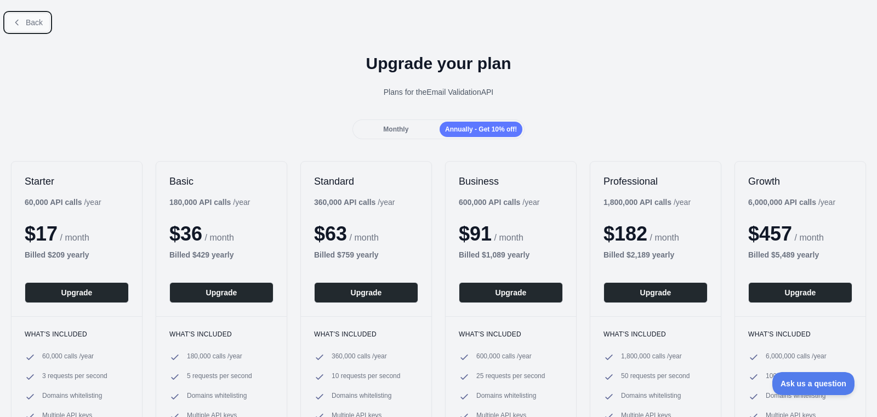
click at [35, 18] on span "Back" at bounding box center [34, 22] width 17 height 9
